Goal: Obtain resource: Download file/media

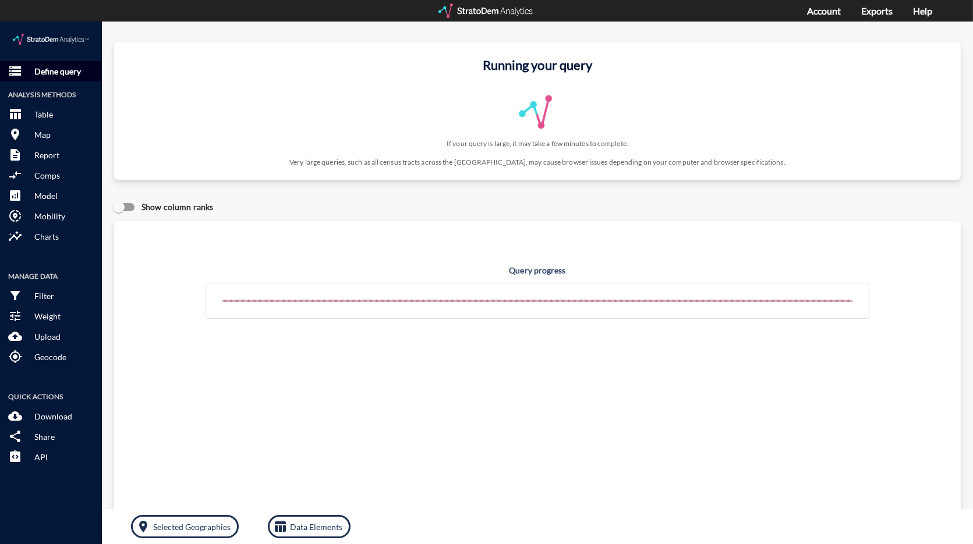
click p "Define query"
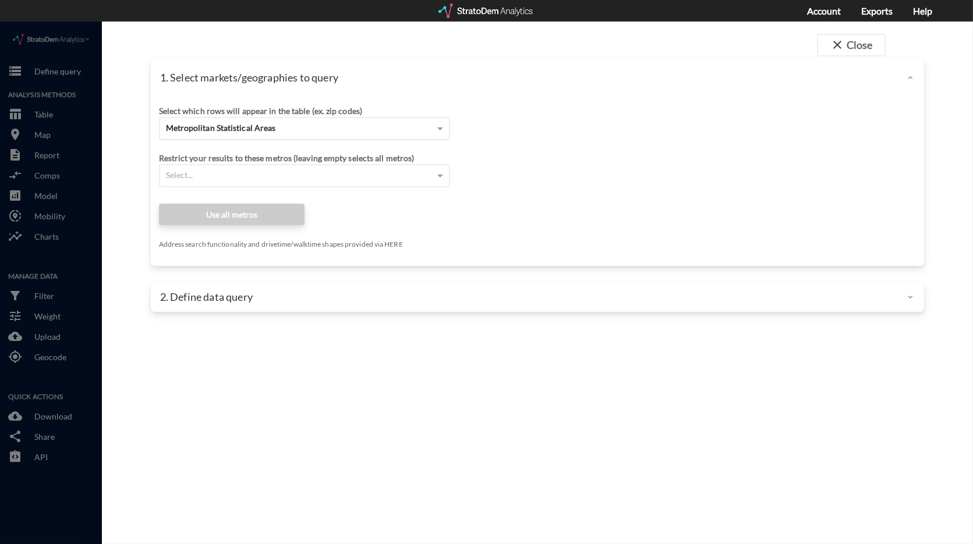
click span "Metropolitan Statistical Areas"
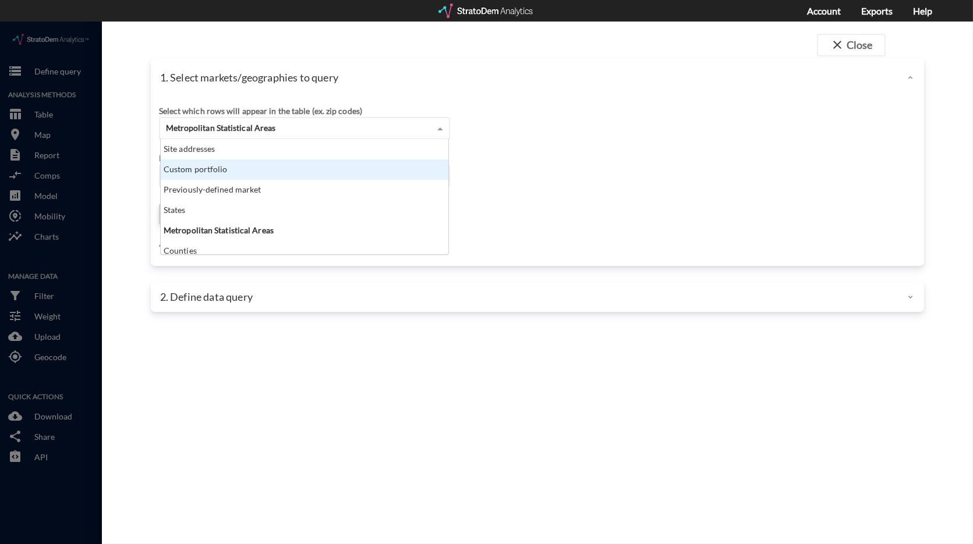
click div "Site addresses"
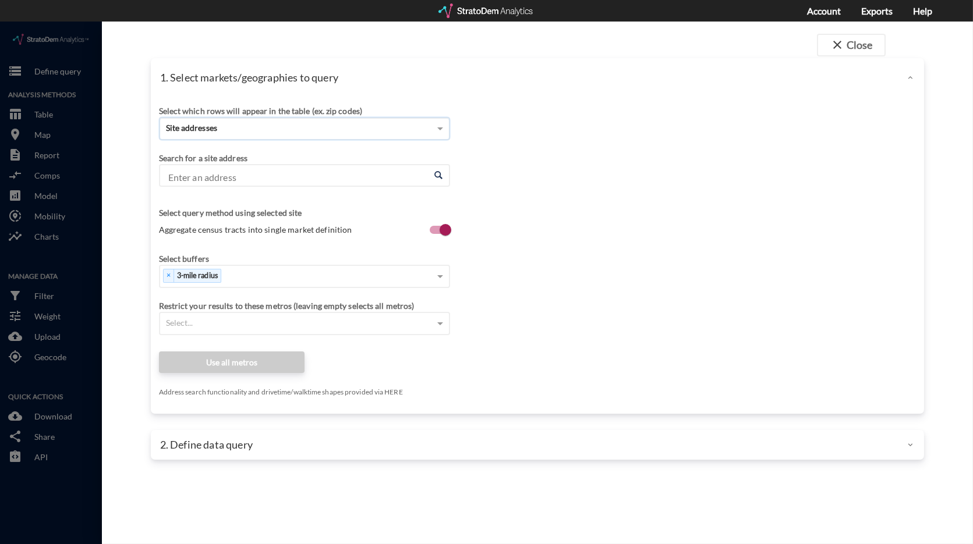
click input "Enter an address"
paste input "[STREET_ADDRESS][PERSON_NAME]"
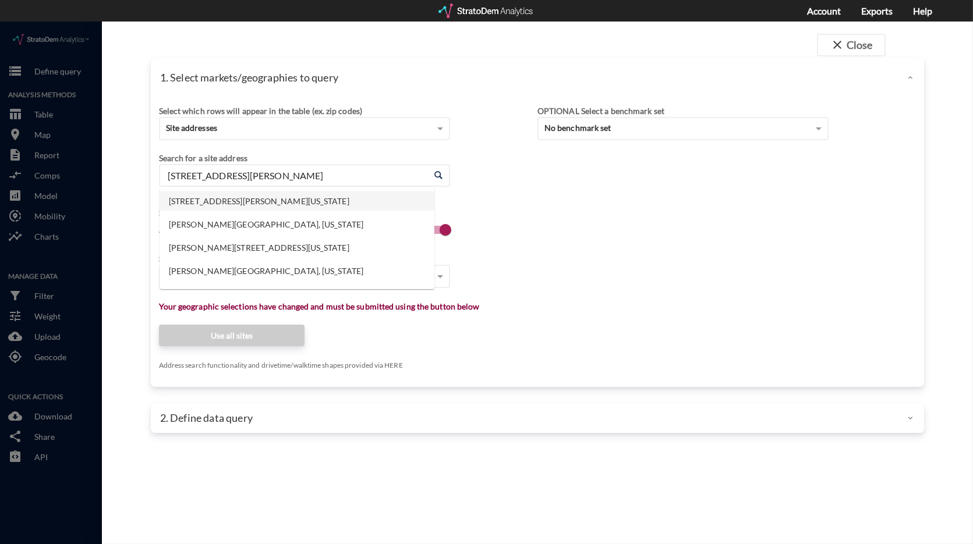
click li "[STREET_ADDRESS][PERSON_NAME][US_STATE]"
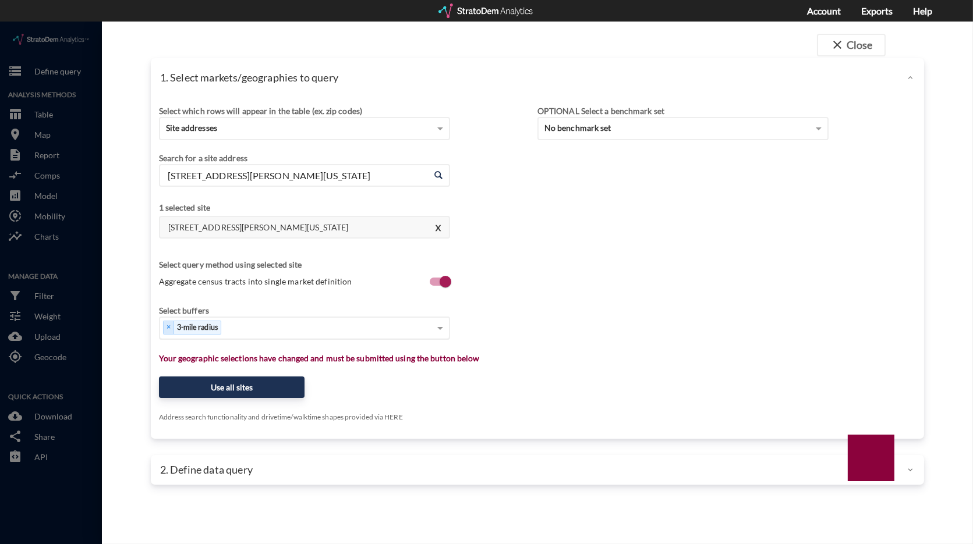
type input "[STREET_ADDRESS][PERSON_NAME][US_STATE]"
type input "1"
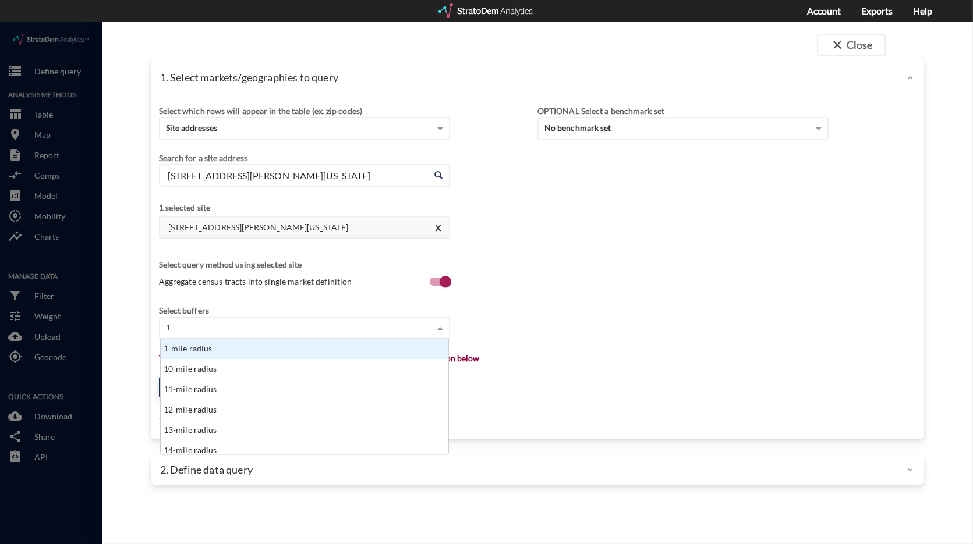
scroll to position [105, 281]
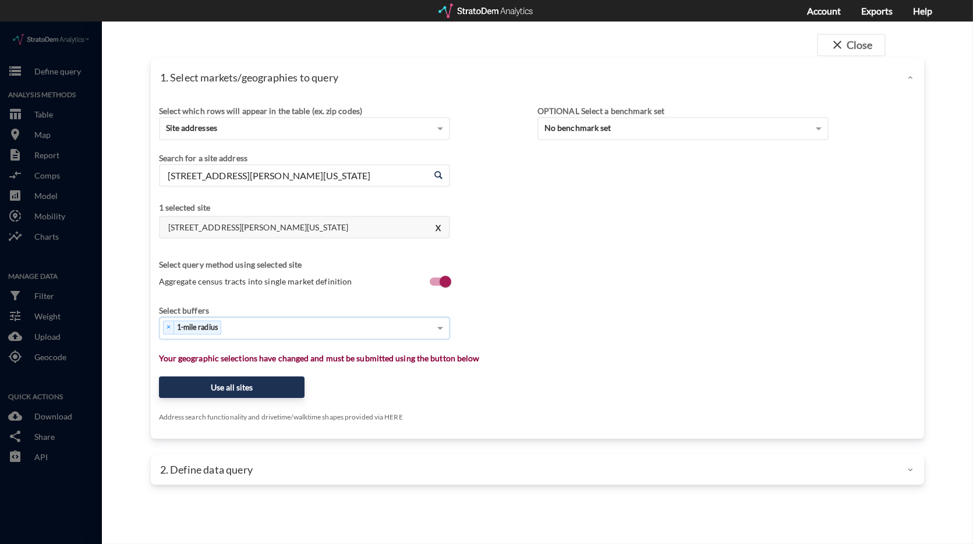
type input "3"
type input "5"
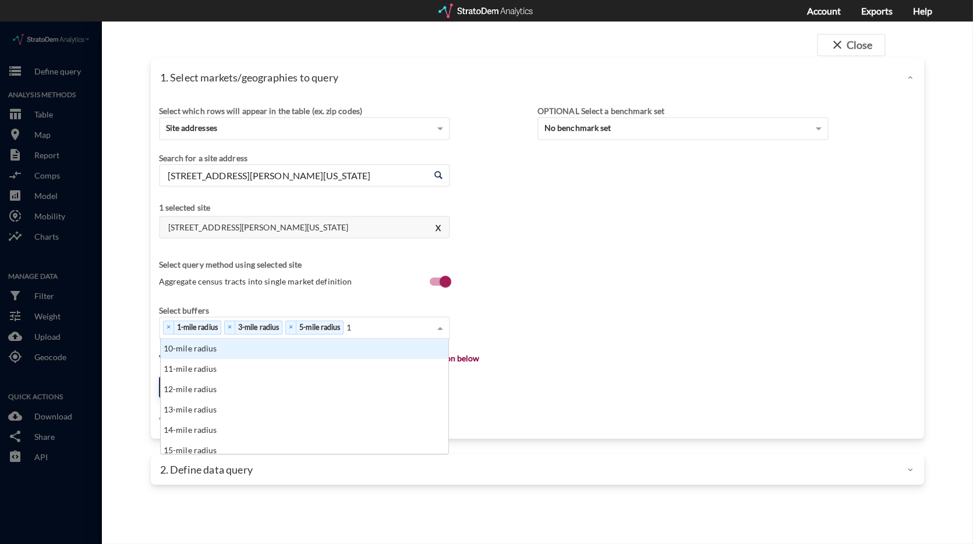
type input "10"
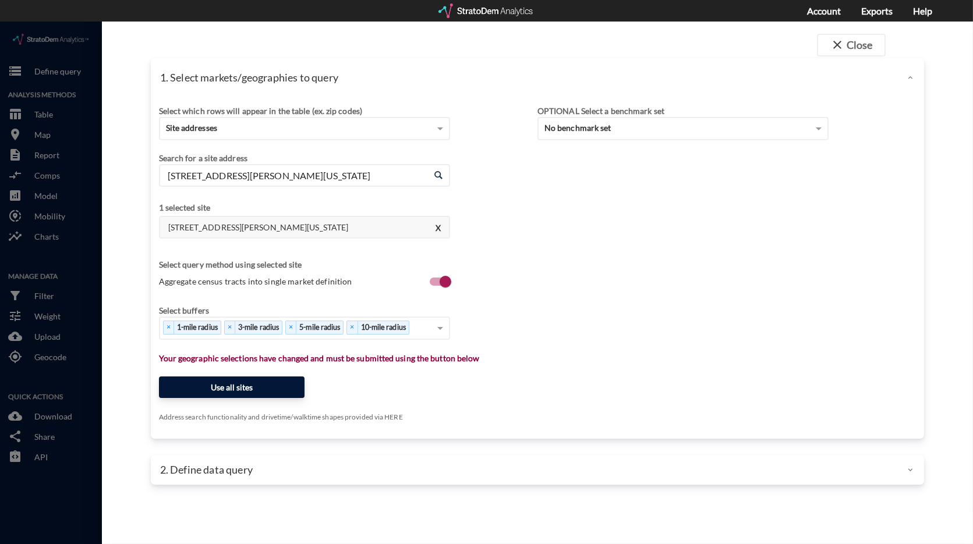
click button "Use all sites"
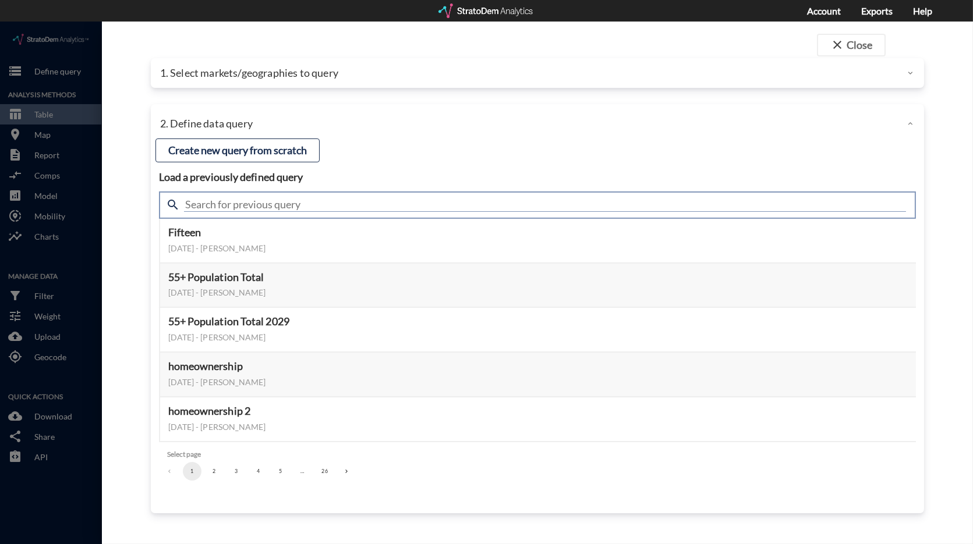
click input "text"
type input "meta"
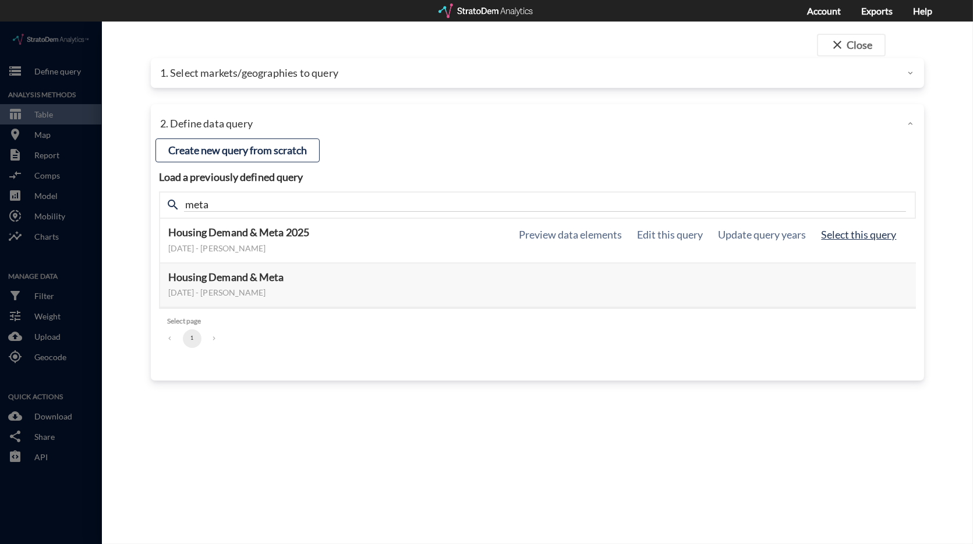
click button "Select this query"
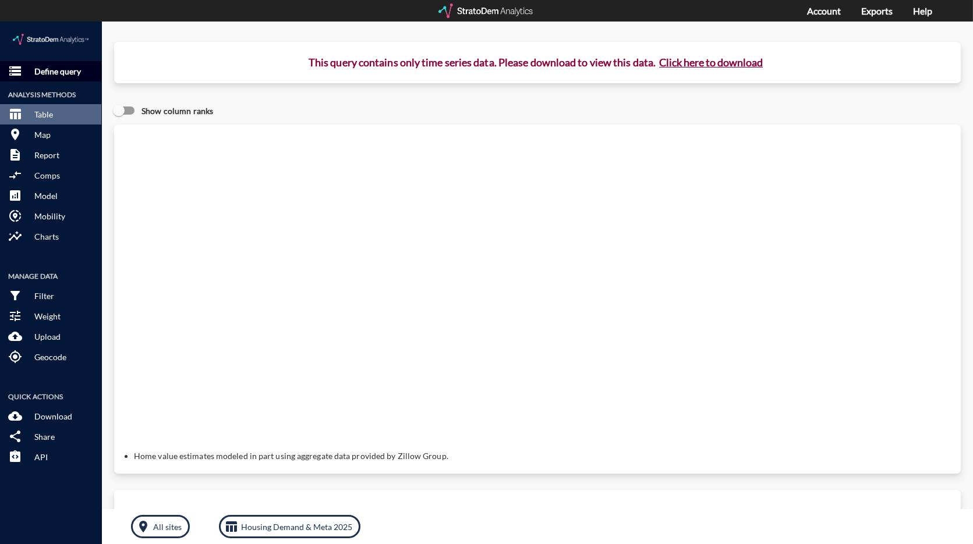
click p "Define query"
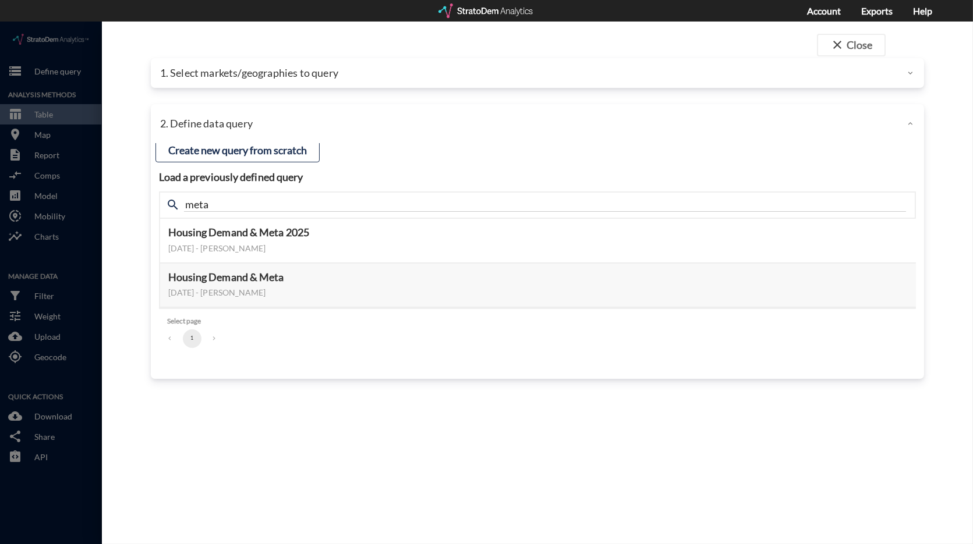
click div
click span "close"
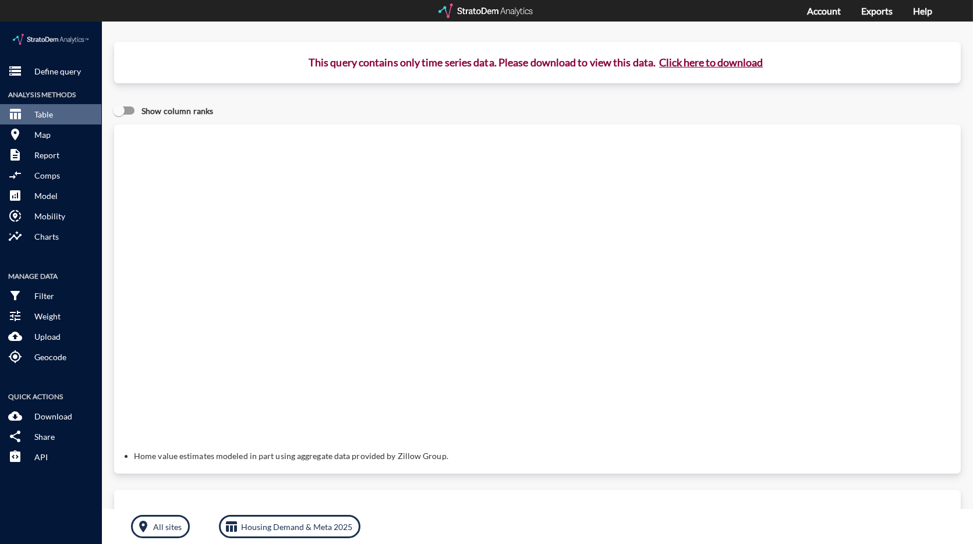
click button "Click here to download"
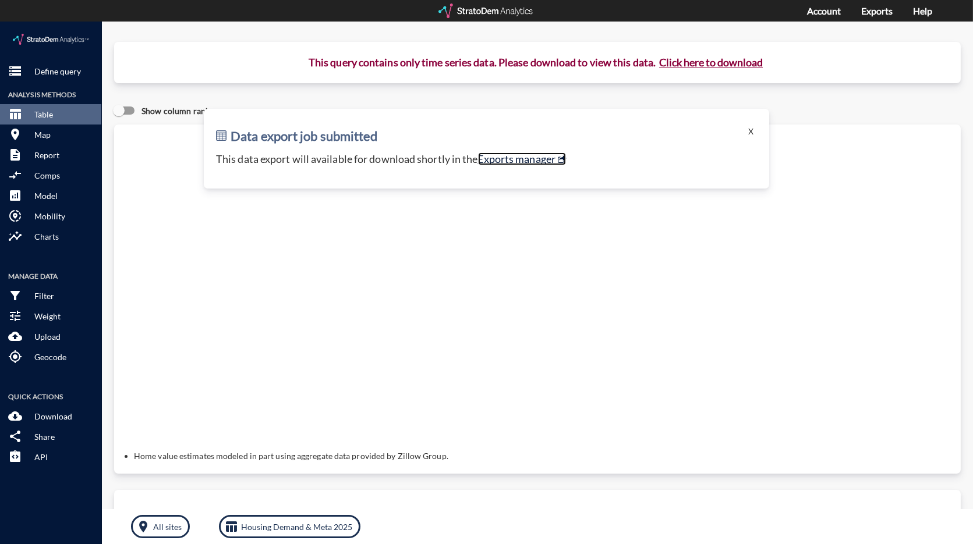
click link "Exports manager"
click p "Define query"
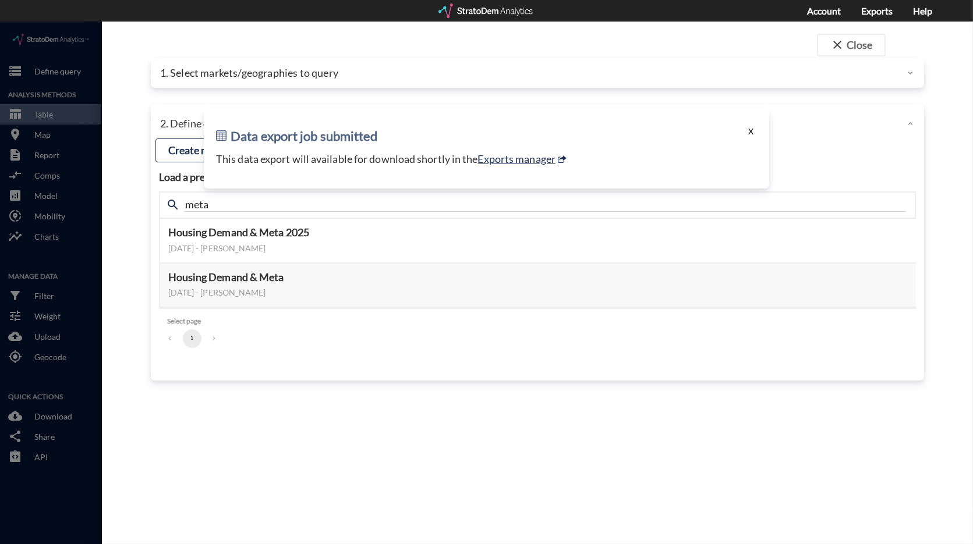
click button "X"
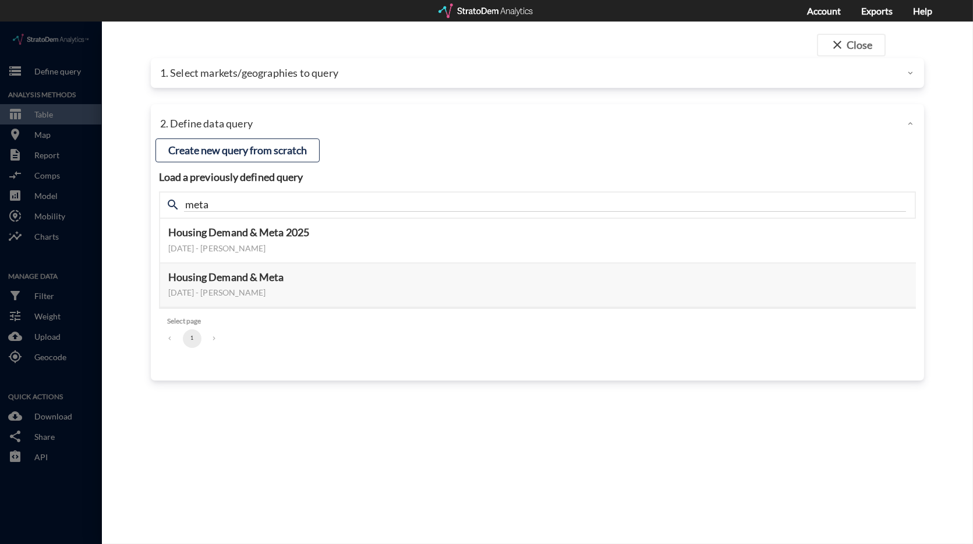
click p "1. Select markets/geographies to query"
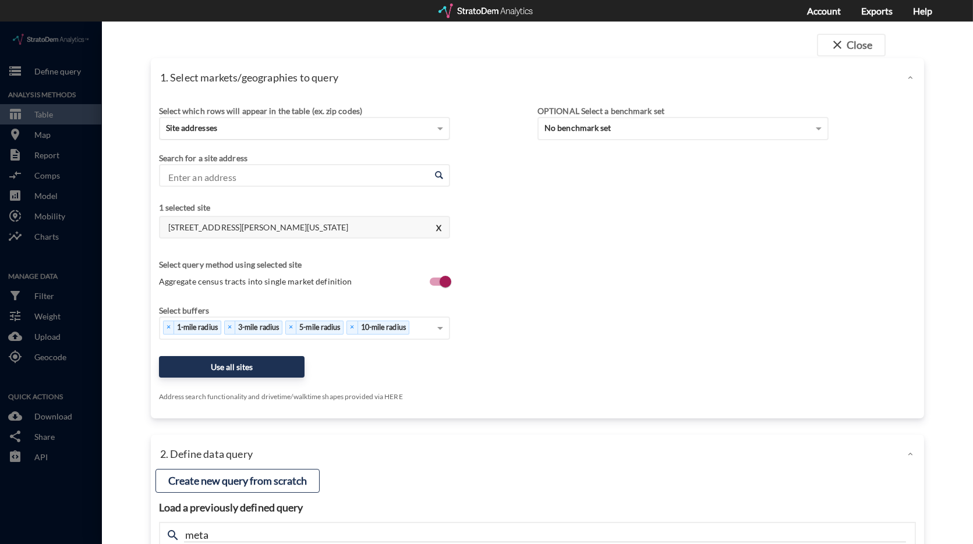
click div "Site addresses"
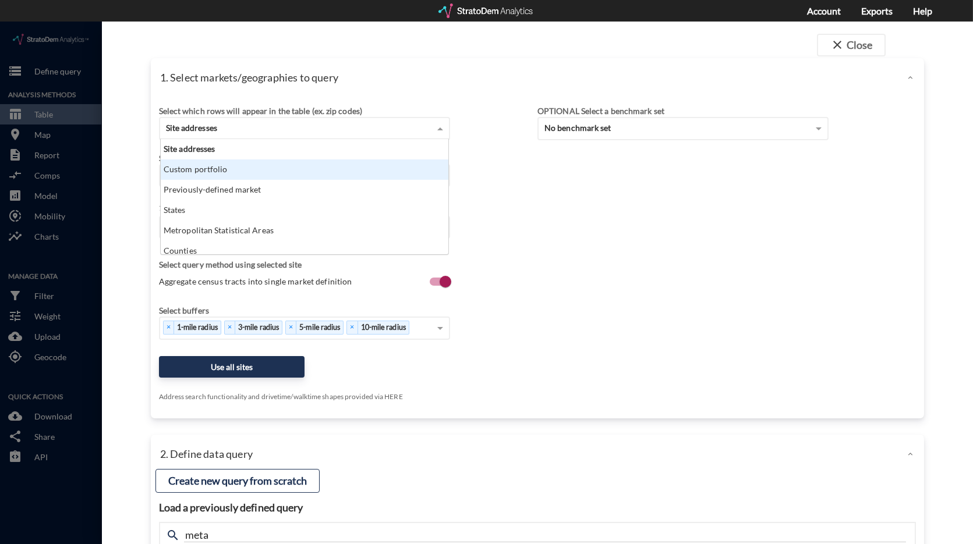
click div "Custom portfolio"
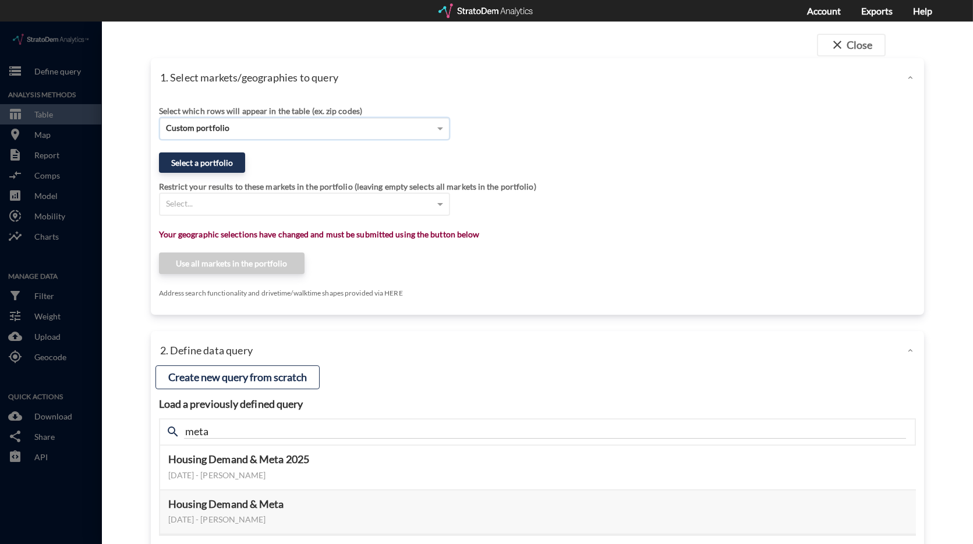
click button "Select a portfolio"
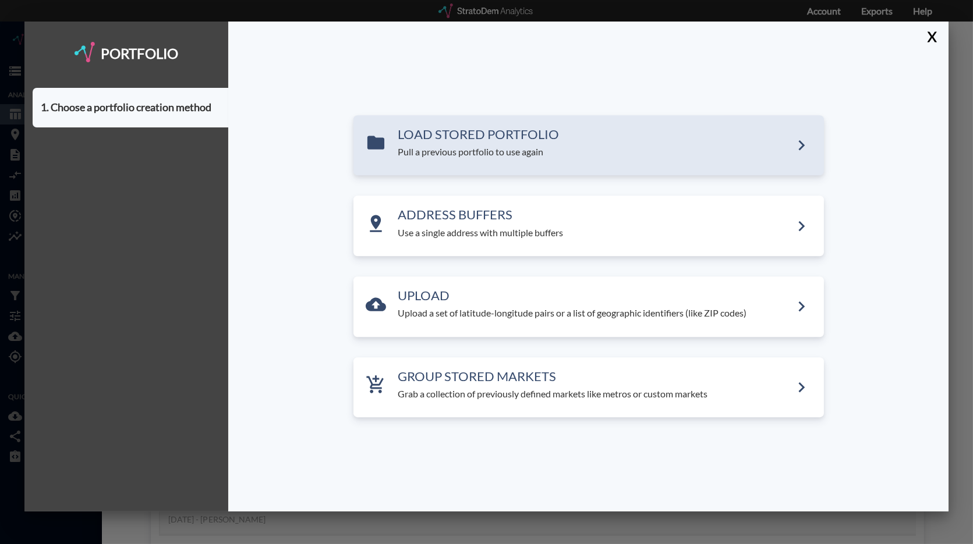
click at [439, 167] on div "LOAD STORED PORTFOLIO Pull a previous portfolio to use again" at bounding box center [588, 145] width 470 height 61
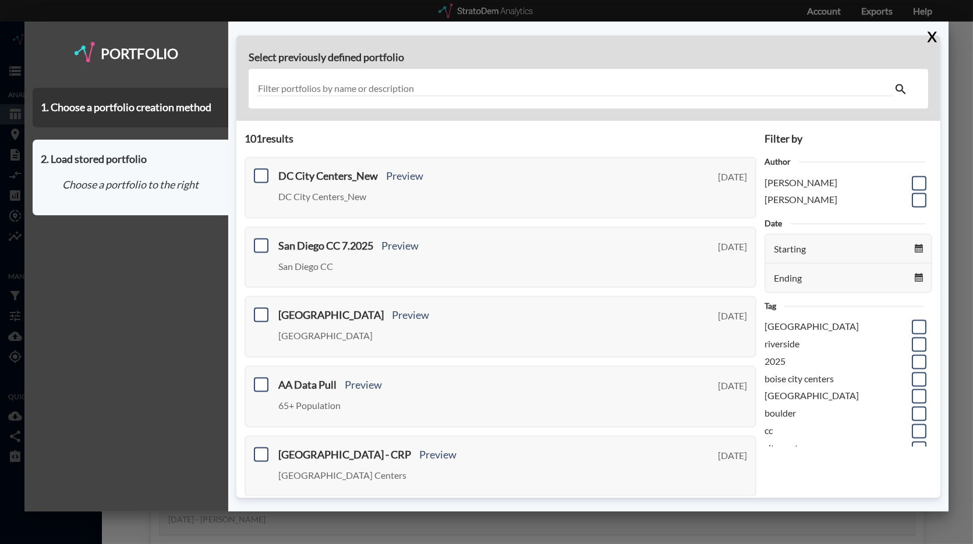
click at [330, 82] on input "text" at bounding box center [575, 89] width 637 height 16
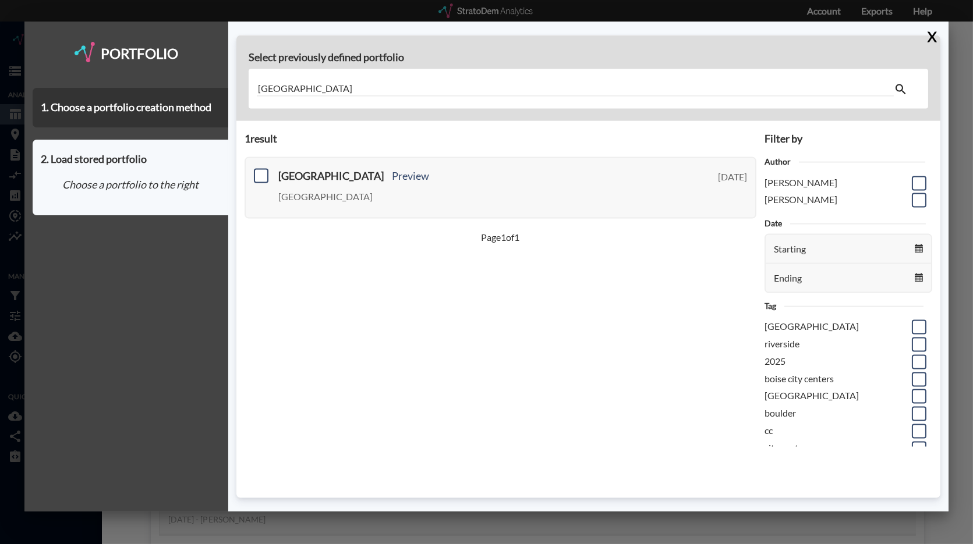
type input "[GEOGRAPHIC_DATA]"
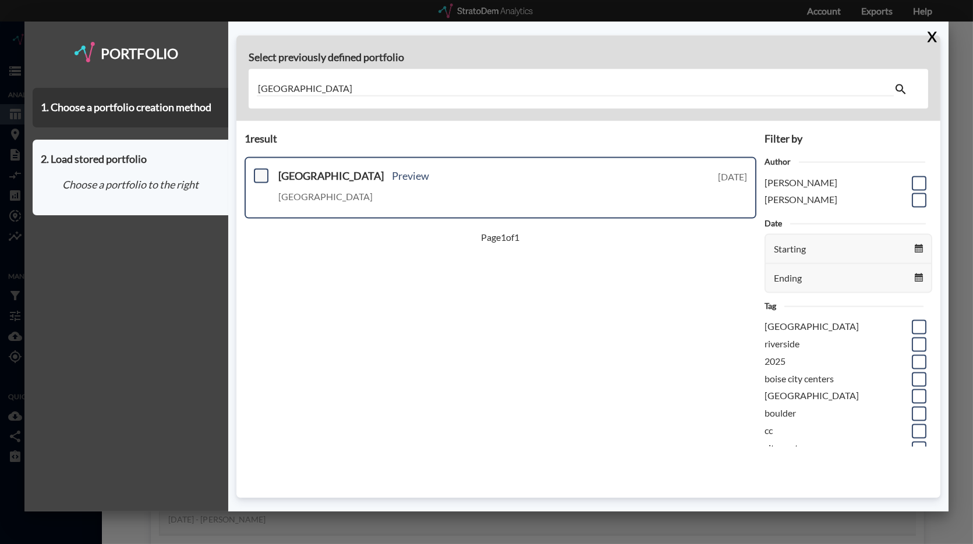
click at [263, 176] on span at bounding box center [261, 176] width 15 height 15
click at [260, 171] on input "checkbox" at bounding box center [260, 171] width 0 height 0
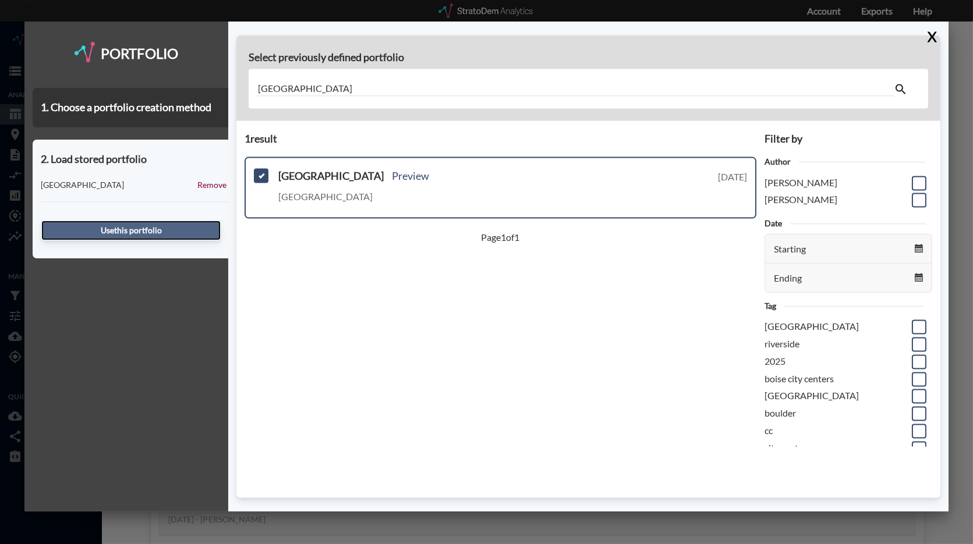
click at [150, 227] on button "Use this portfolio" at bounding box center [130, 231] width 179 height 20
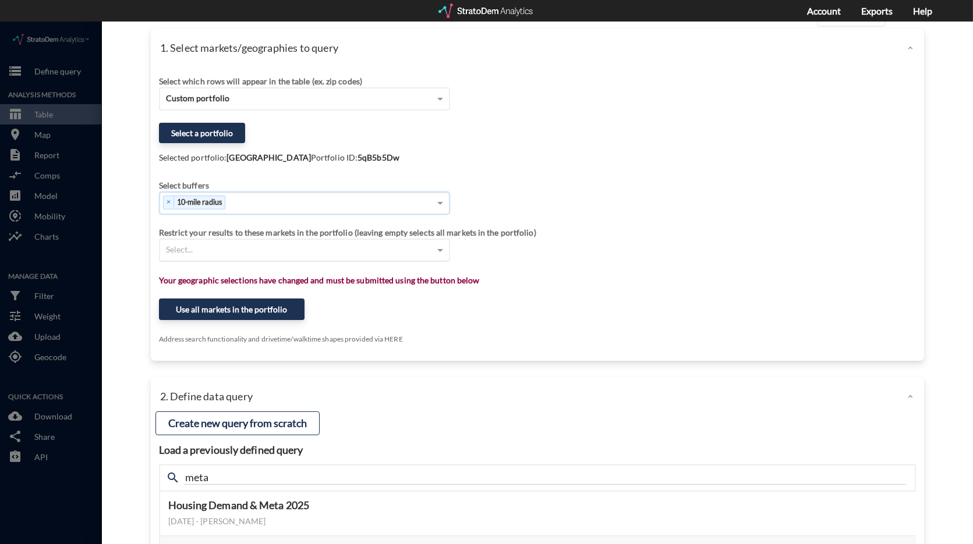
scroll to position [33, 0]
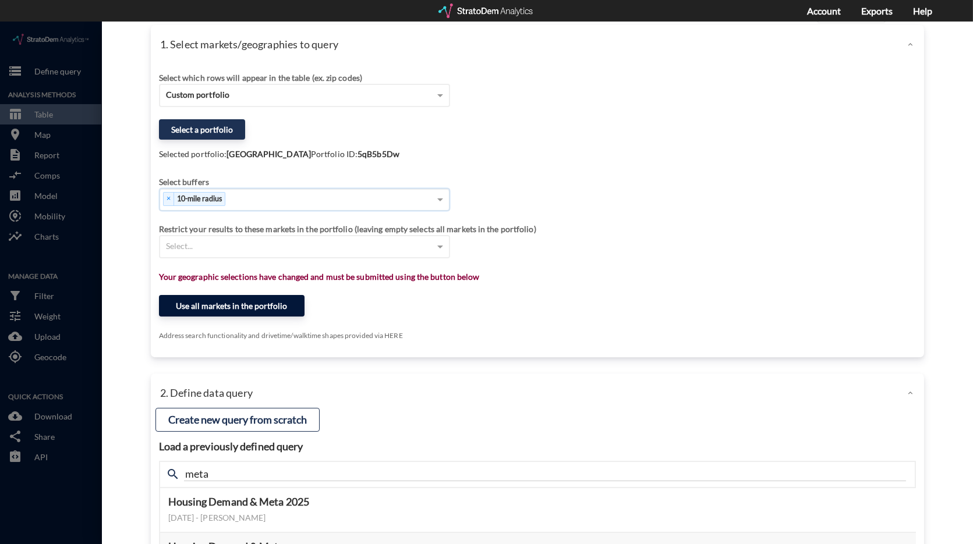
click button "Use all markets in the portfolio"
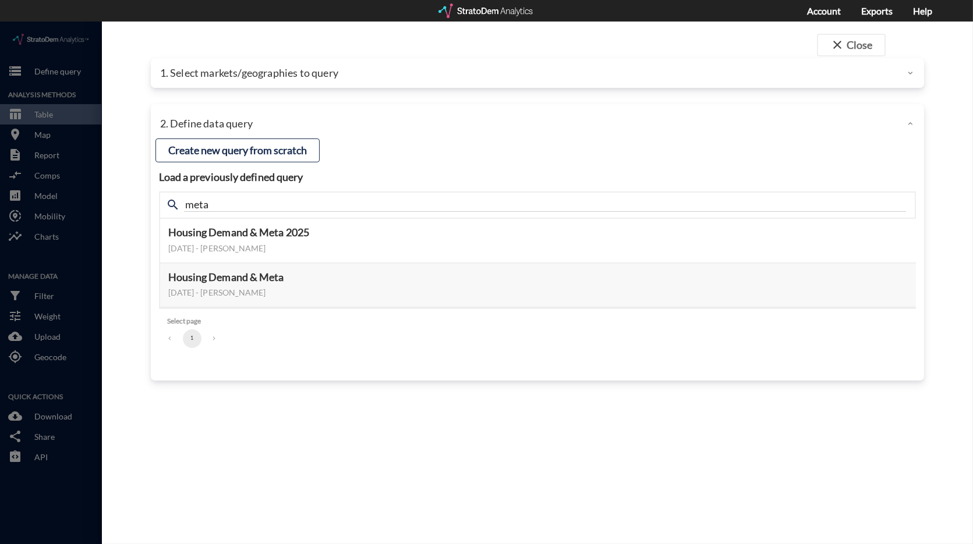
scroll to position [0, 0]
click button "Select this query"
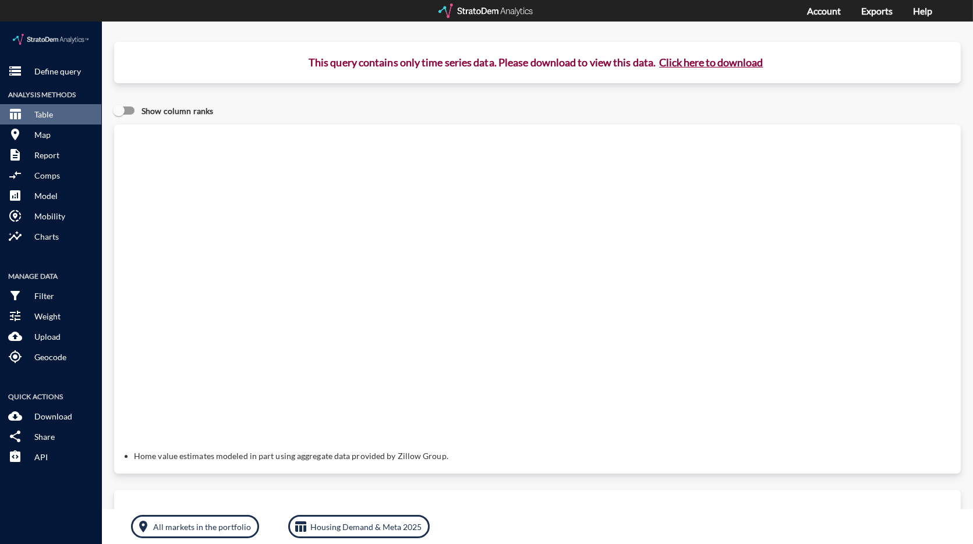
click button "Click here to download"
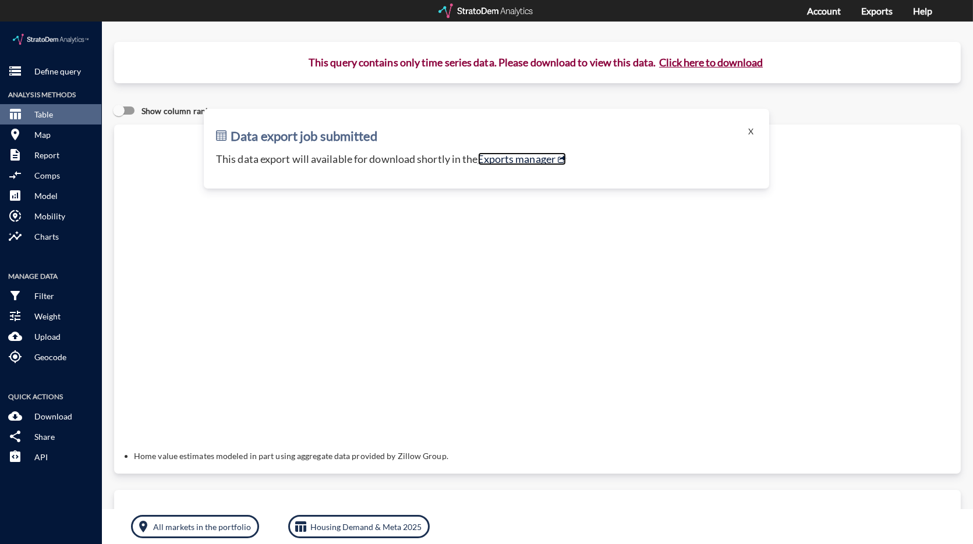
click link "Exports manager"
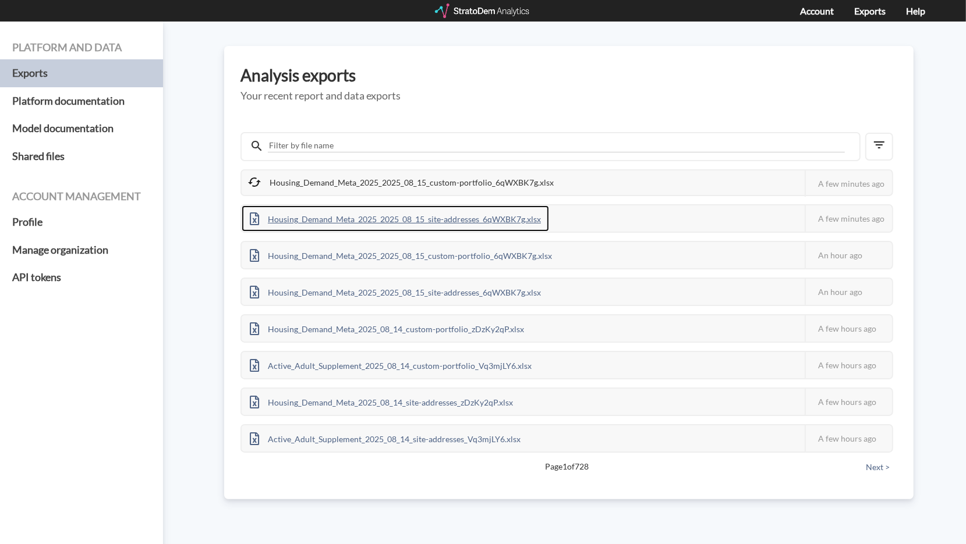
click at [362, 214] on div "Housing_Demand_Meta_2025_2025_08_15_site-addresses_6qWXBK7g.xlsx" at bounding box center [395, 219] width 307 height 26
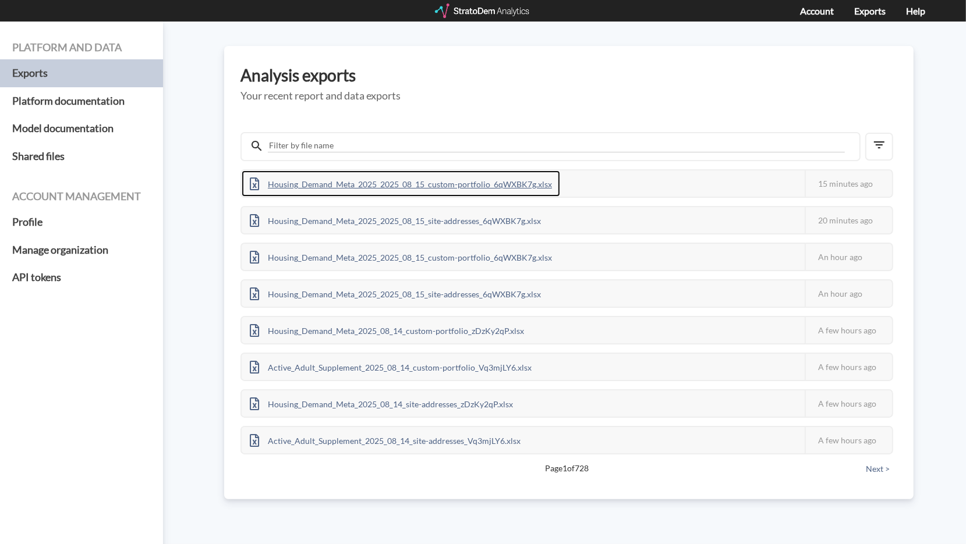
click at [417, 180] on div "Housing_Demand_Meta_2025_2025_08_15_custom-portfolio_6qWXBK7g.xlsx" at bounding box center [401, 184] width 318 height 26
